Goal: Task Accomplishment & Management: Manage account settings

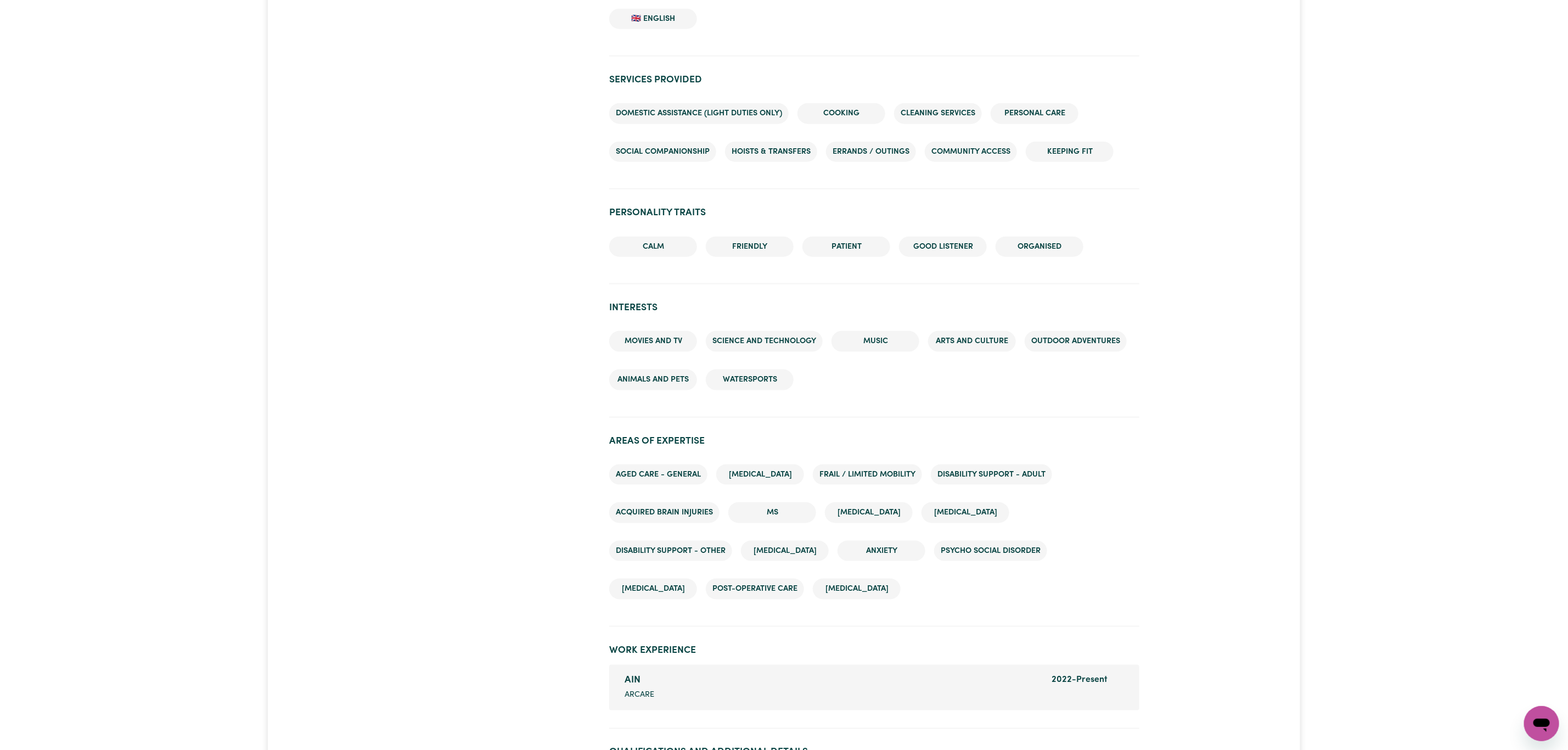
scroll to position [1153, 0]
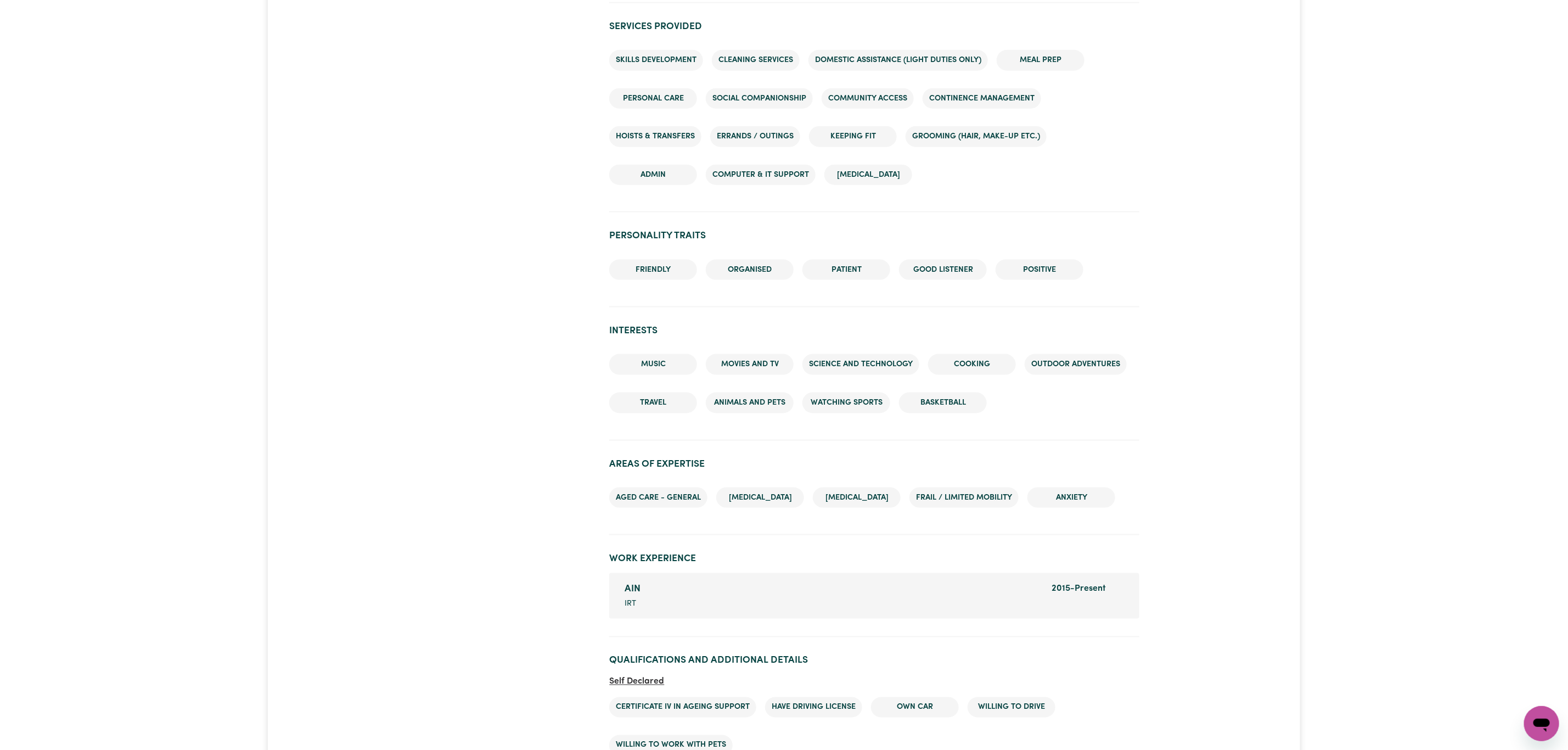
scroll to position [1235, 0]
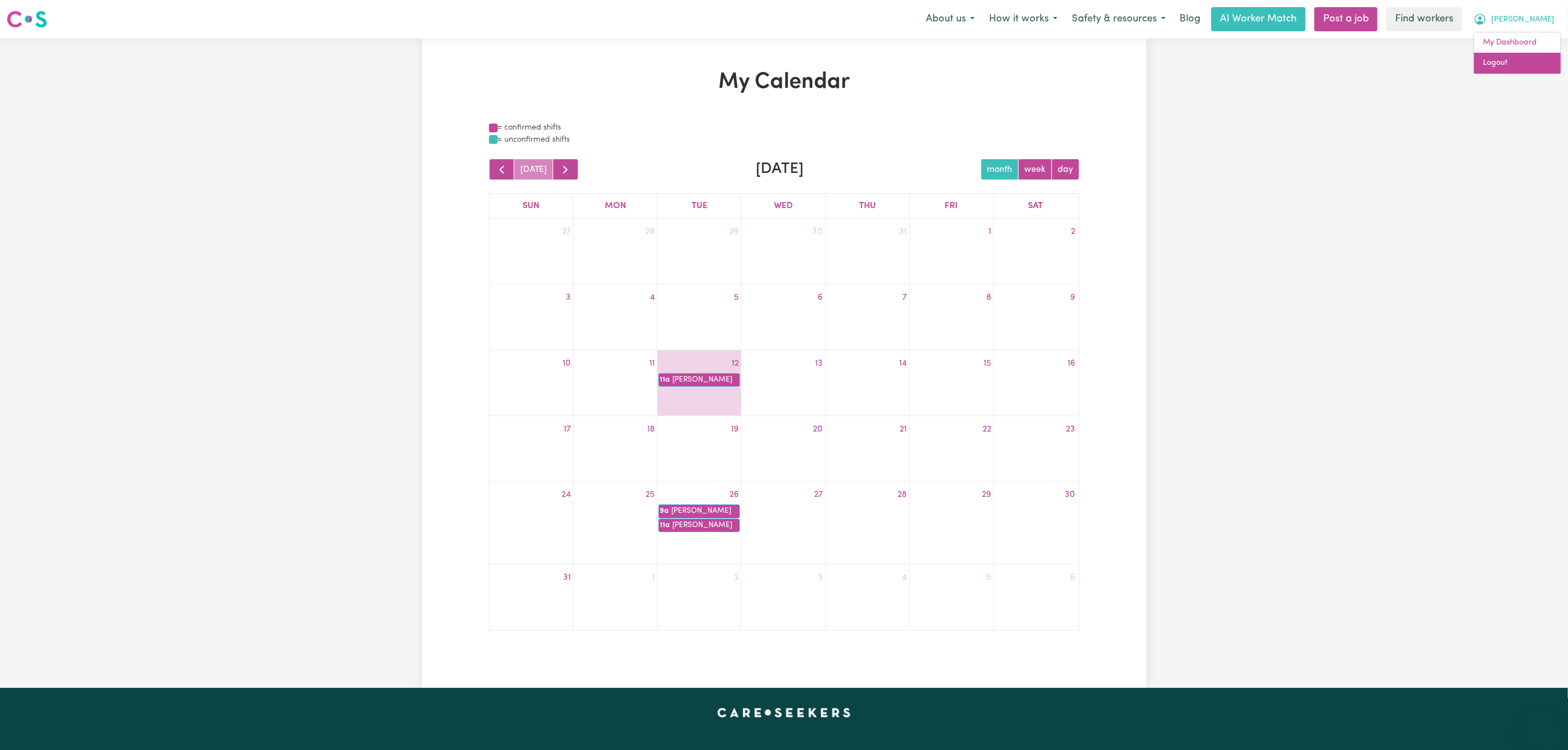
click at [1512, 64] on link "Logout" at bounding box center [1517, 64] width 86 height 21
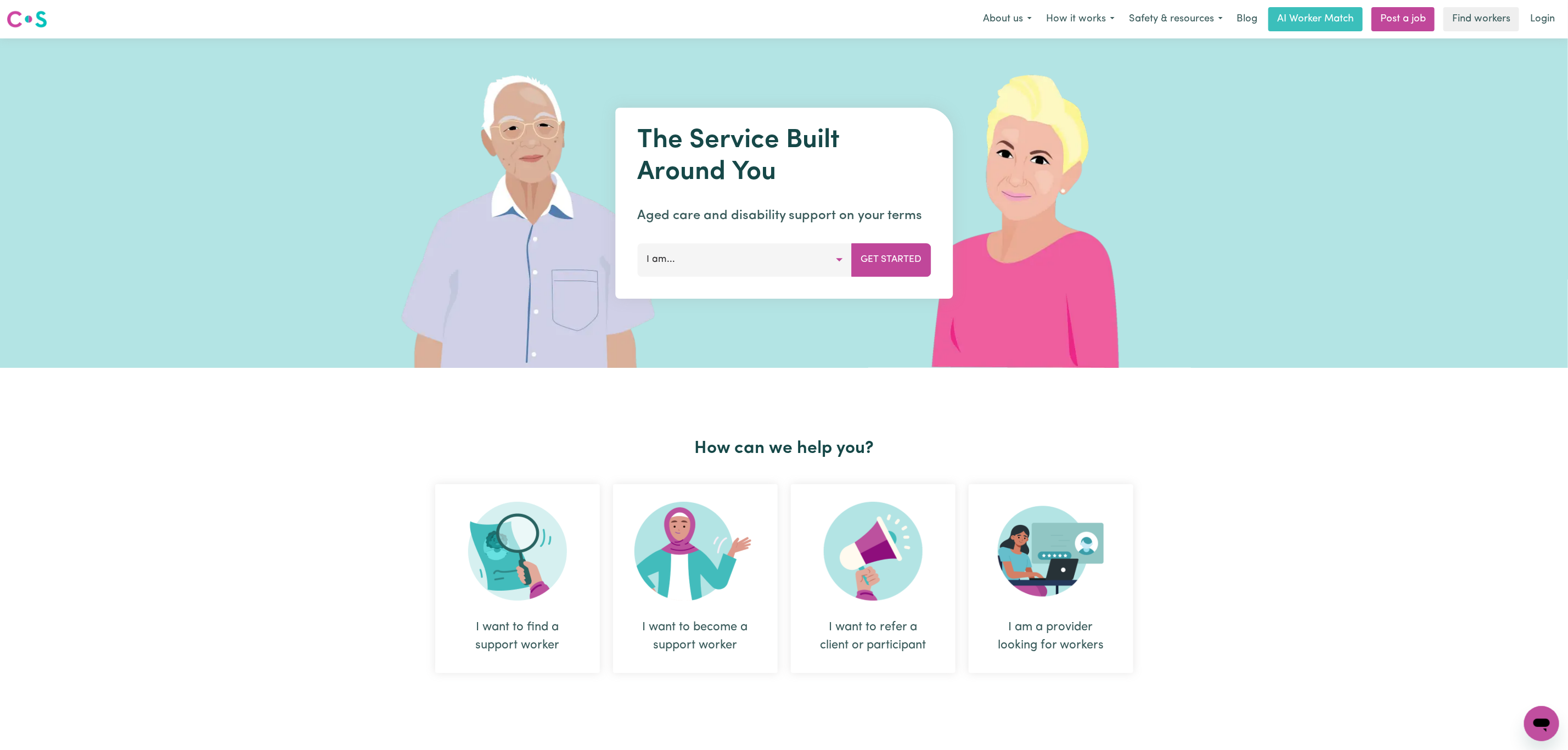
click at [1548, 20] on link "Login" at bounding box center [1543, 19] width 38 height 24
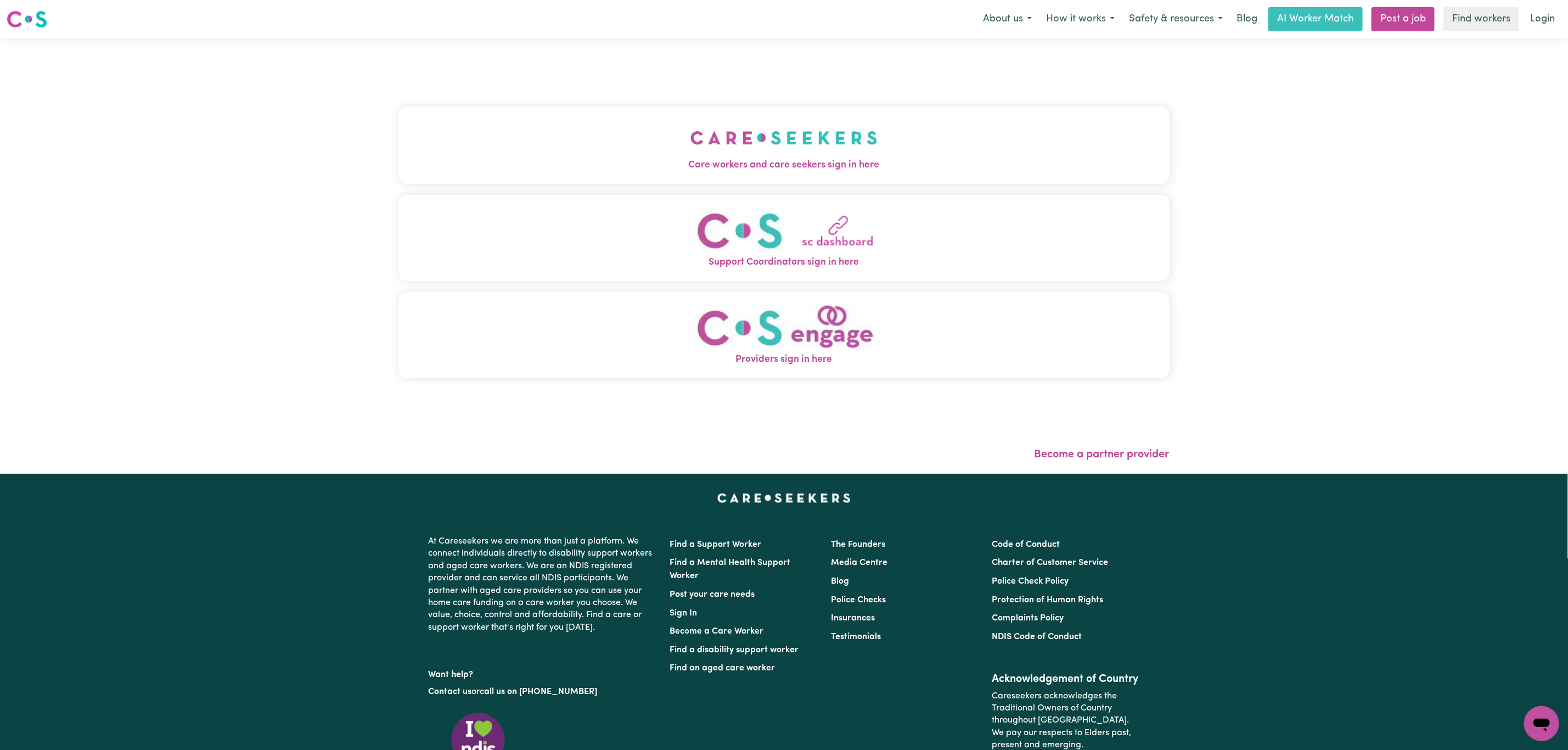
click at [823, 134] on button "Care workers and care seekers sign in here" at bounding box center [784, 145] width 771 height 77
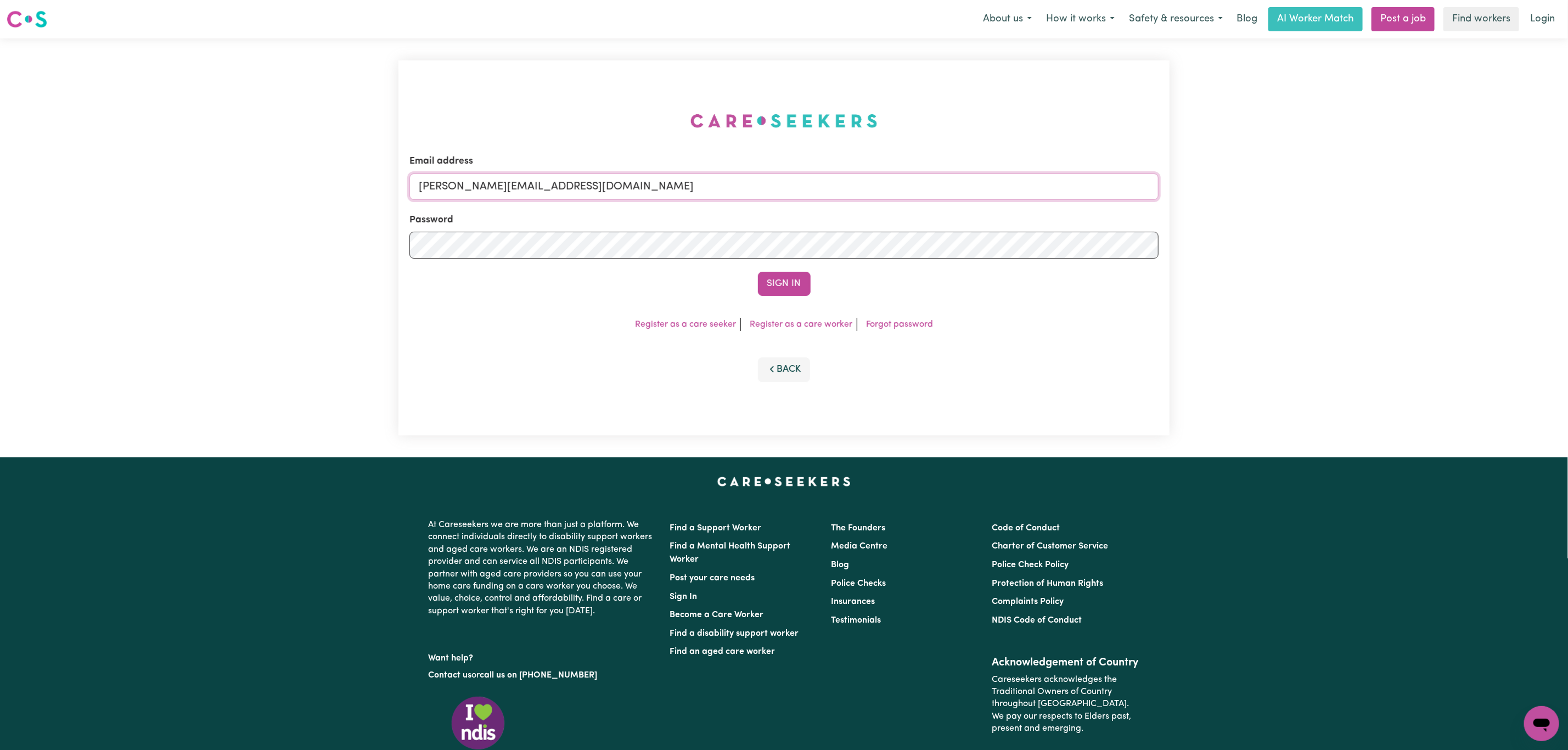
click at [609, 177] on input "mikayla+engage@careseekers.com.au" at bounding box center [784, 186] width 749 height 27
drag, startPoint x: 476, startPoint y: 186, endPoint x: 792, endPoint y: 185, distance: 316.0
click at [792, 185] on input "superuser~mikayla@careseekers.com.au" at bounding box center [784, 186] width 749 height 27
type input "superuser~TARA_KANDEL@HOTMAIL.COM"
click at [758, 272] on button "Sign In" at bounding box center [785, 284] width 53 height 24
